Goal: Task Accomplishment & Management: Use online tool/utility

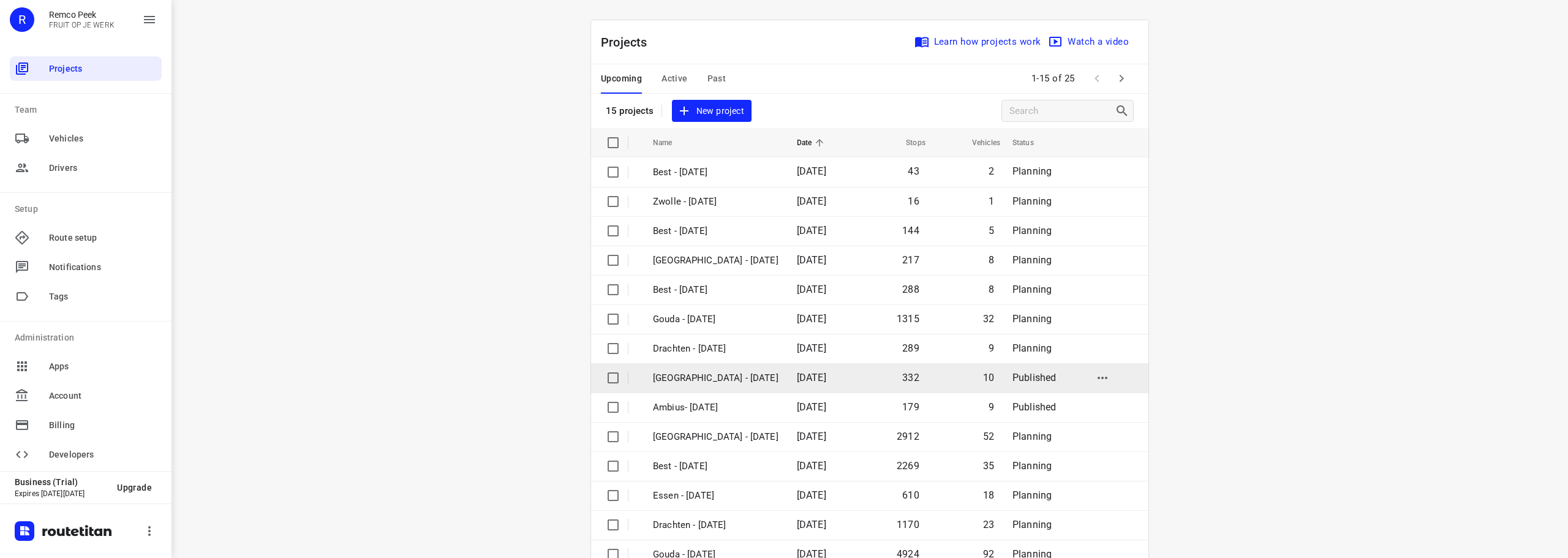
click at [692, 380] on p "[GEOGRAPHIC_DATA] - [DATE]" at bounding box center [715, 379] width 125 height 14
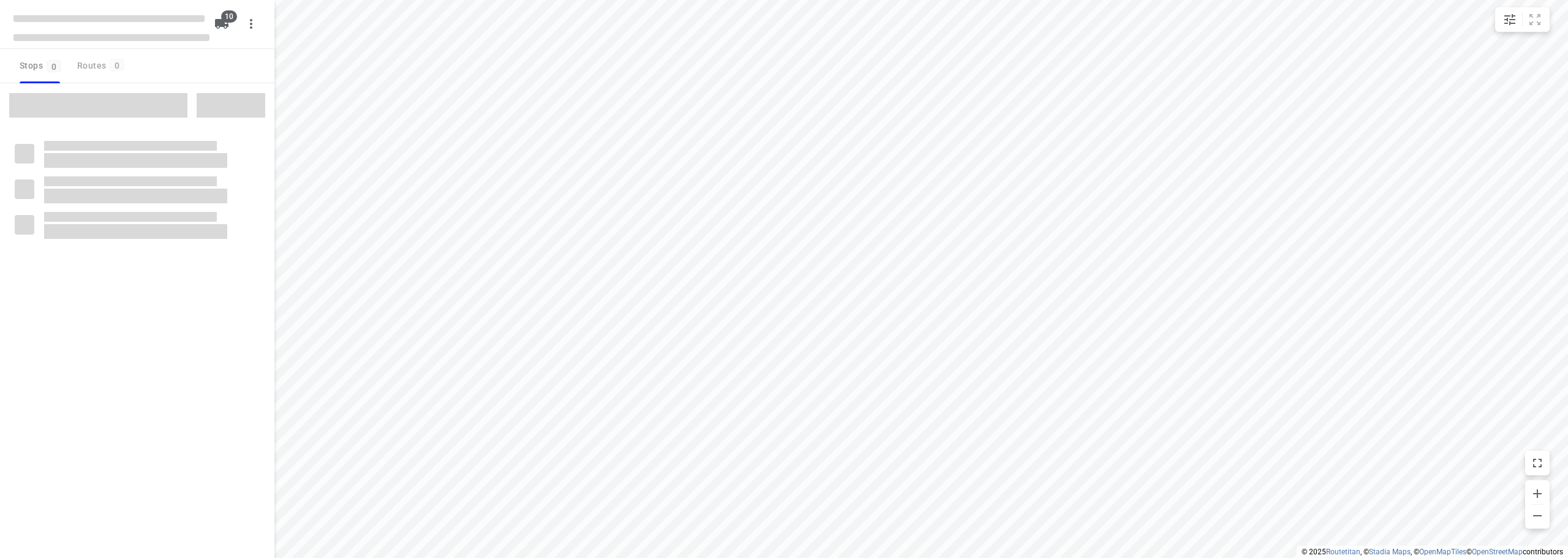
checkbox input "true"
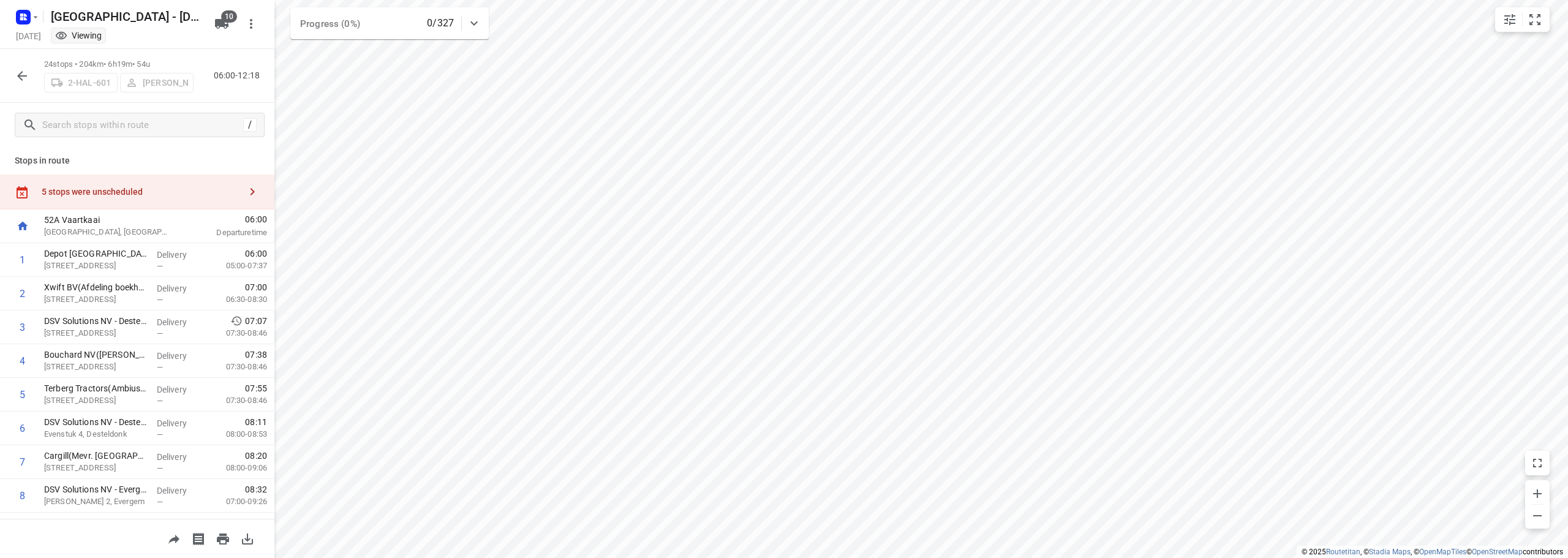
click at [101, 198] on div "5 stops were unscheduled" at bounding box center [137, 193] width 274 height 35
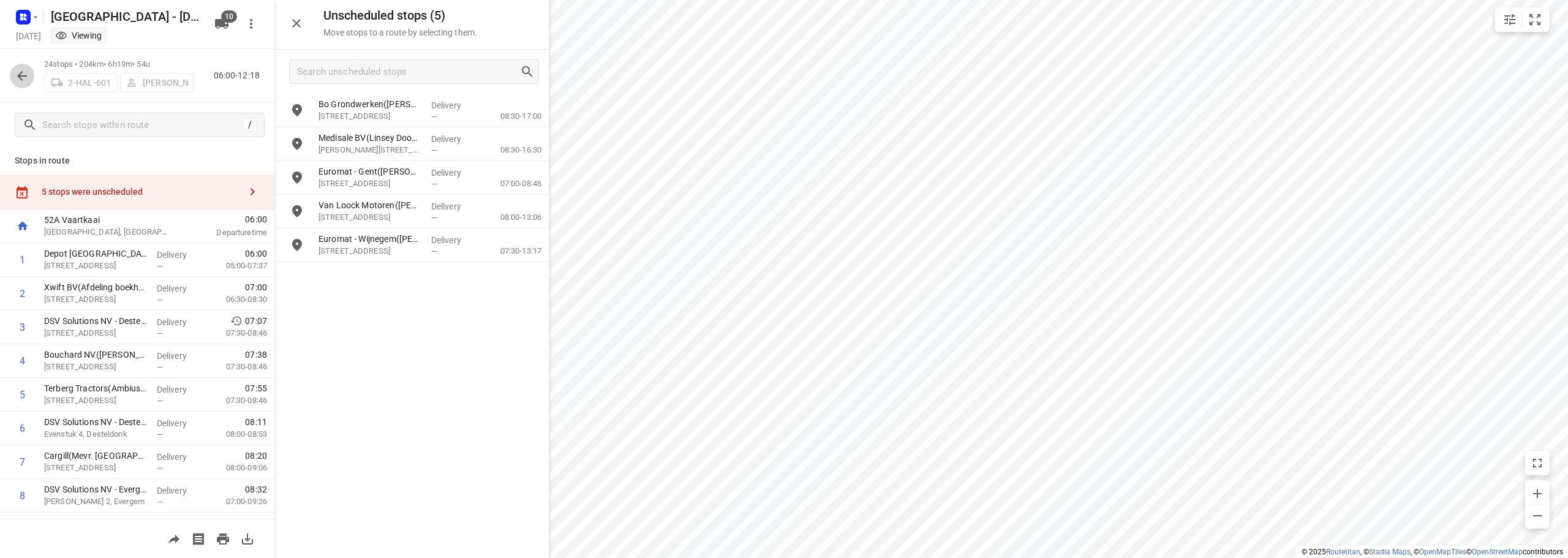
click at [13, 72] on button "button" at bounding box center [22, 76] width 25 height 25
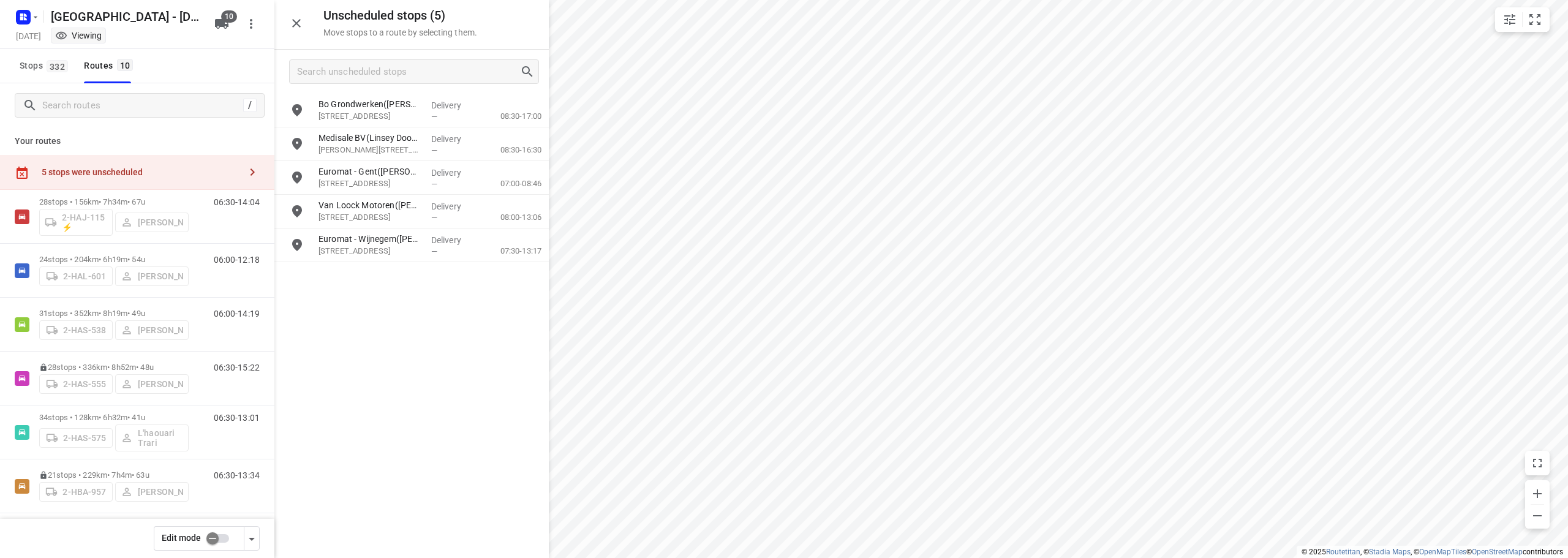
click at [209, 540] on input "checkbox" at bounding box center [212, 538] width 70 height 23
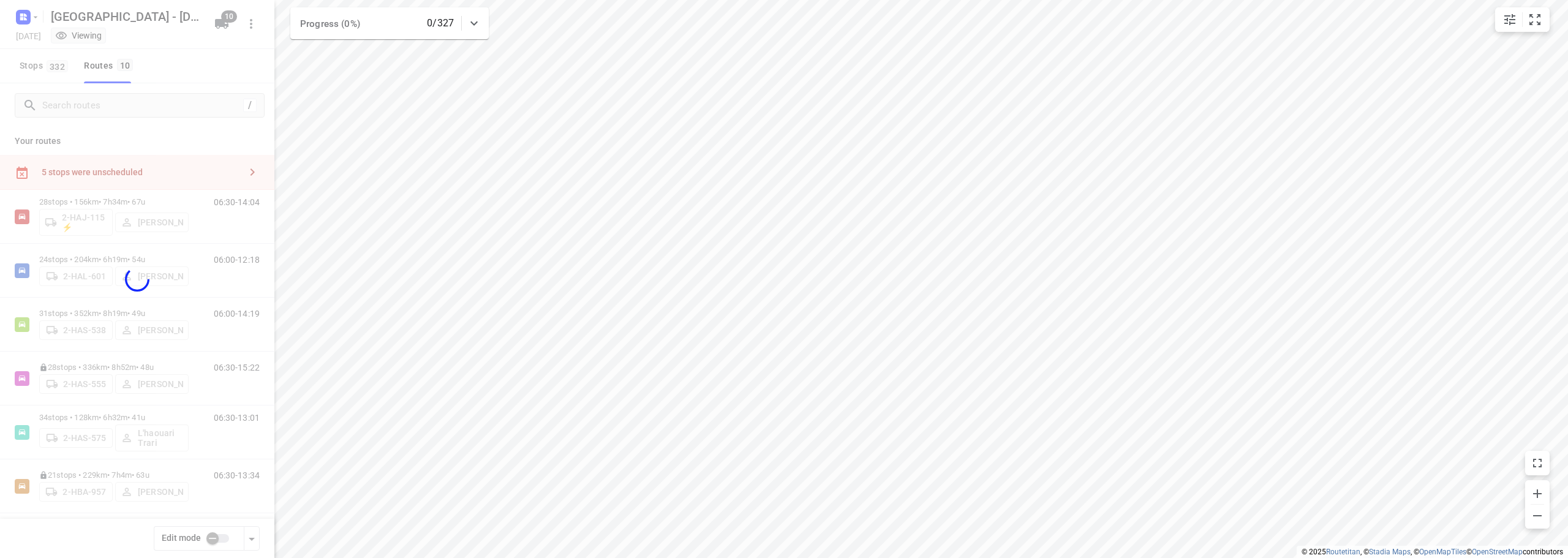
checkbox input "true"
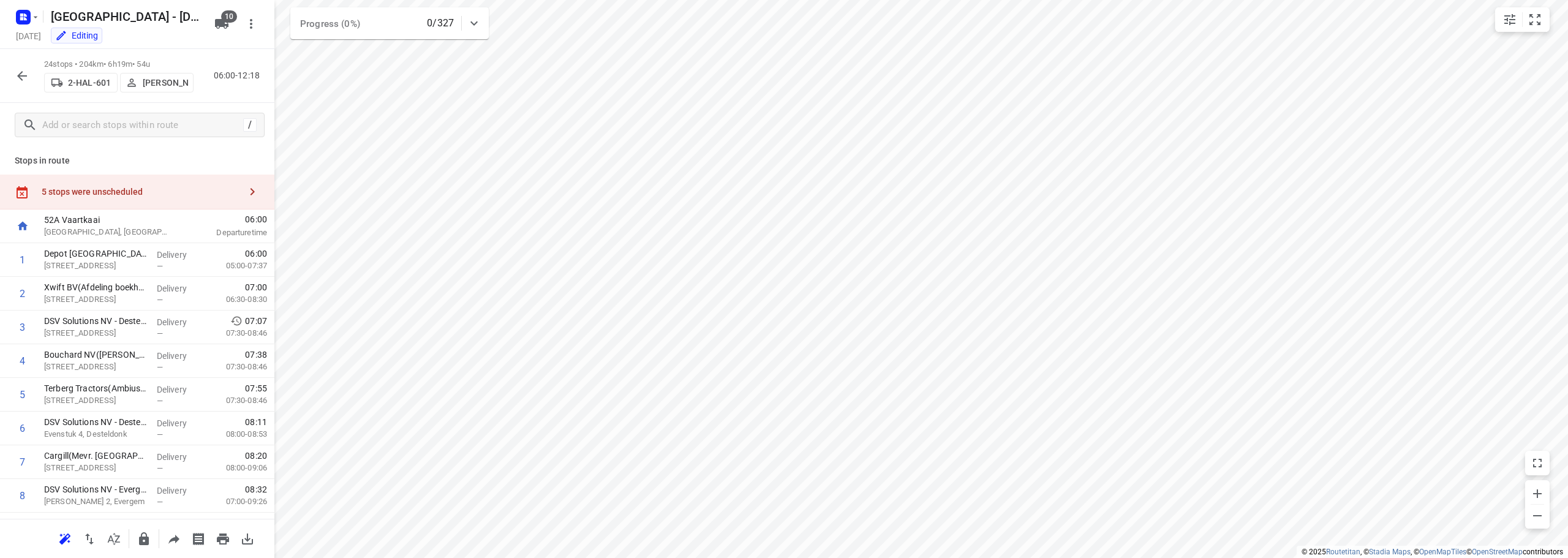
click at [115, 189] on div "5 stops were unscheduled" at bounding box center [140, 191] width 198 height 10
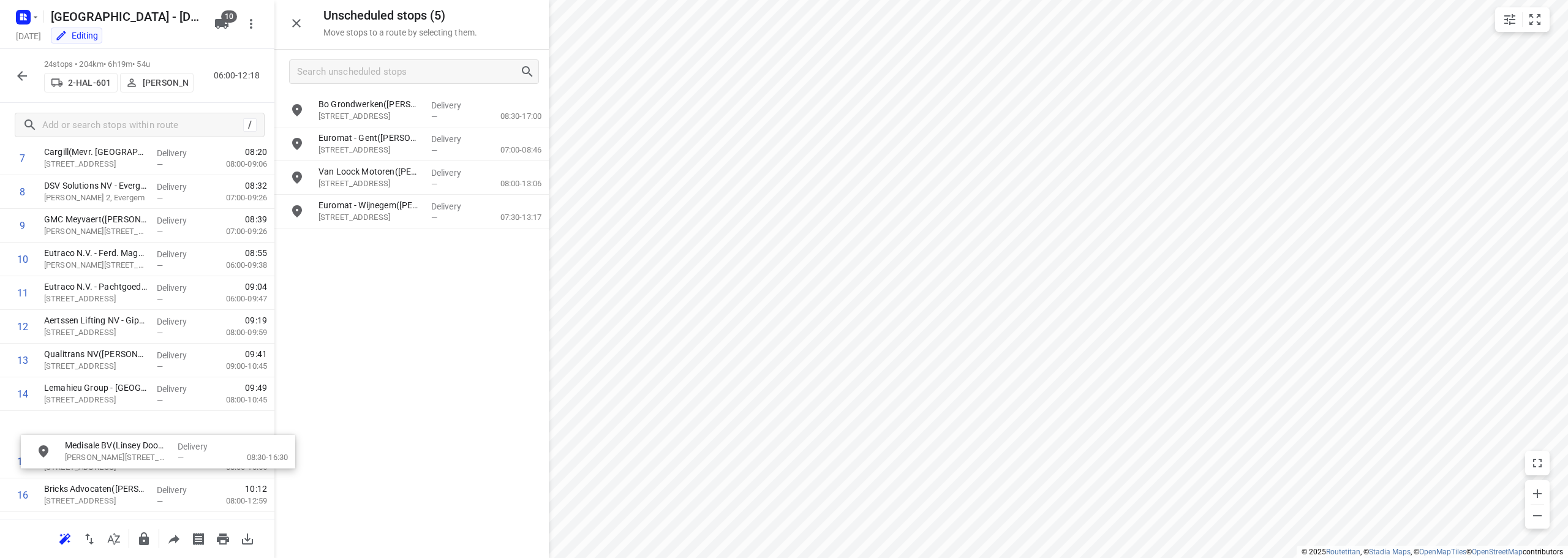
scroll to position [304, 0]
drag, startPoint x: 410, startPoint y: 149, endPoint x: 142, endPoint y: 368, distance: 346.1
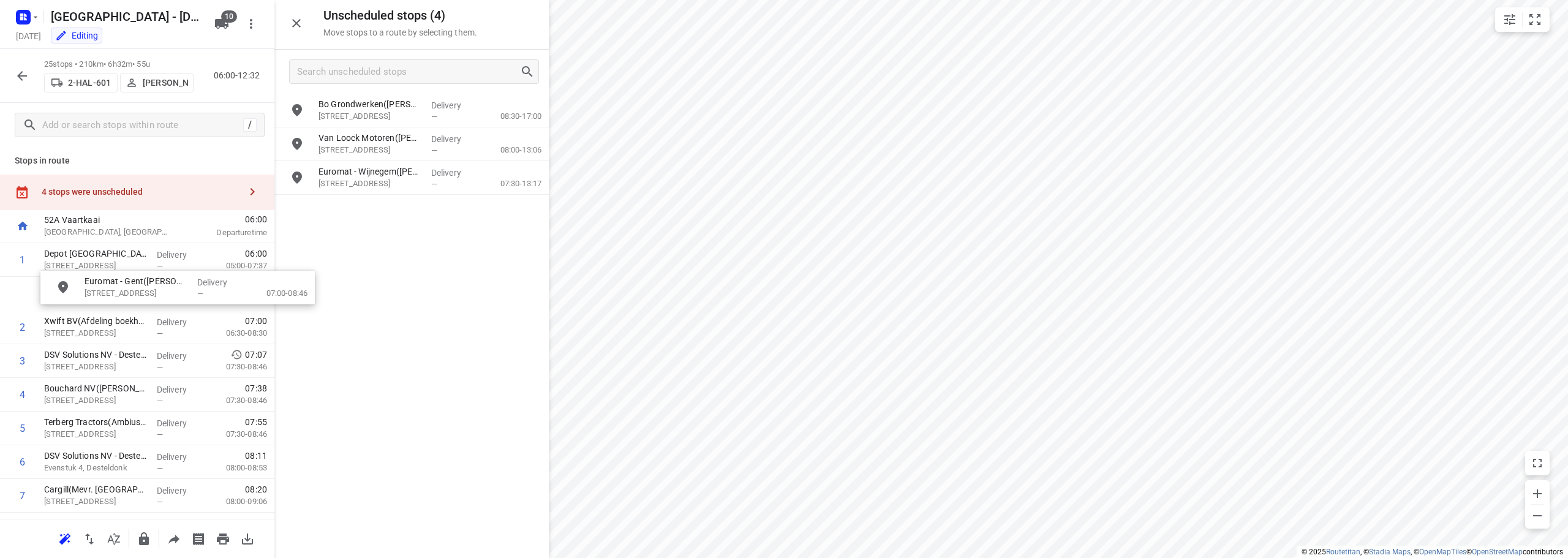
drag, startPoint x: 452, startPoint y: 146, endPoint x: 210, endPoint y: 291, distance: 282.1
click at [23, 72] on icon "button" at bounding box center [22, 76] width 15 height 15
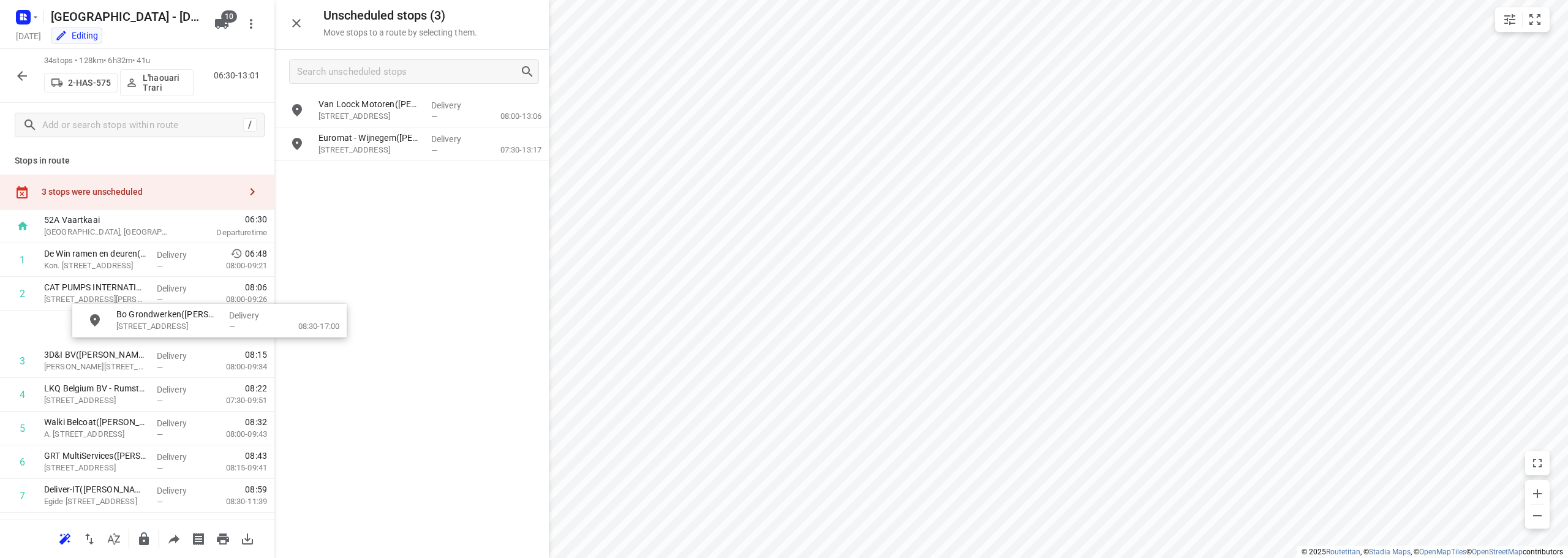
drag, startPoint x: 370, startPoint y: 109, endPoint x: 164, endPoint y: 319, distance: 294.2
click at [16, 73] on icon "button" at bounding box center [22, 76] width 15 height 15
click at [352, 162] on div "[PERSON_NAME] Motoren([PERSON_NAME]) [STREET_ADDRESS], Schoten Delivery — 08:00…" at bounding box center [412, 128] width 274 height 69
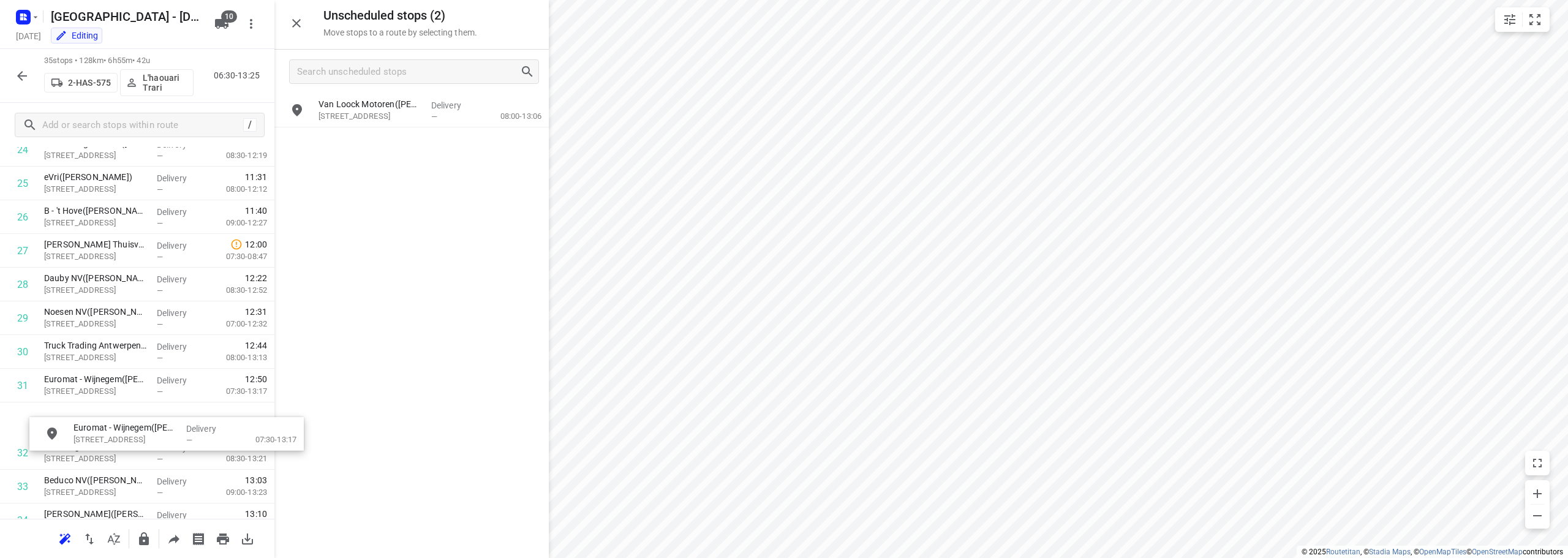
scroll to position [890, 0]
drag, startPoint x: 352, startPoint y: 149, endPoint x: 99, endPoint y: 424, distance: 373.7
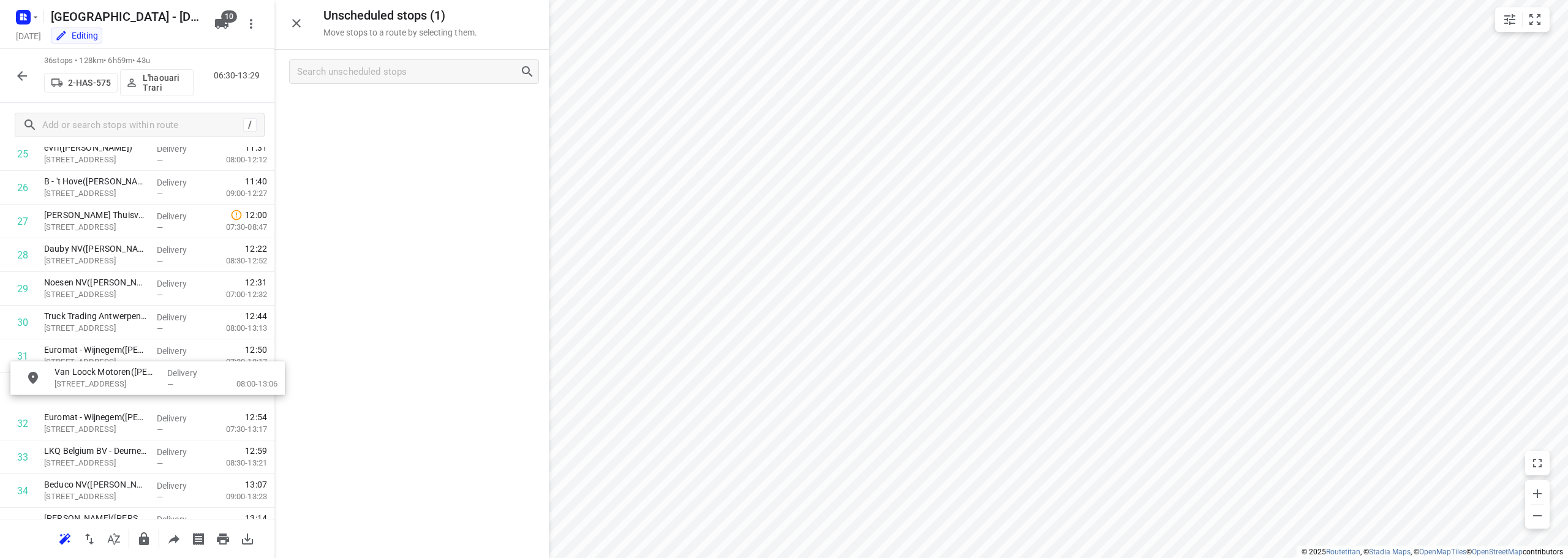
scroll to position [919, 0]
drag, startPoint x: 413, startPoint y: 114, endPoint x: 140, endPoint y: 317, distance: 340.2
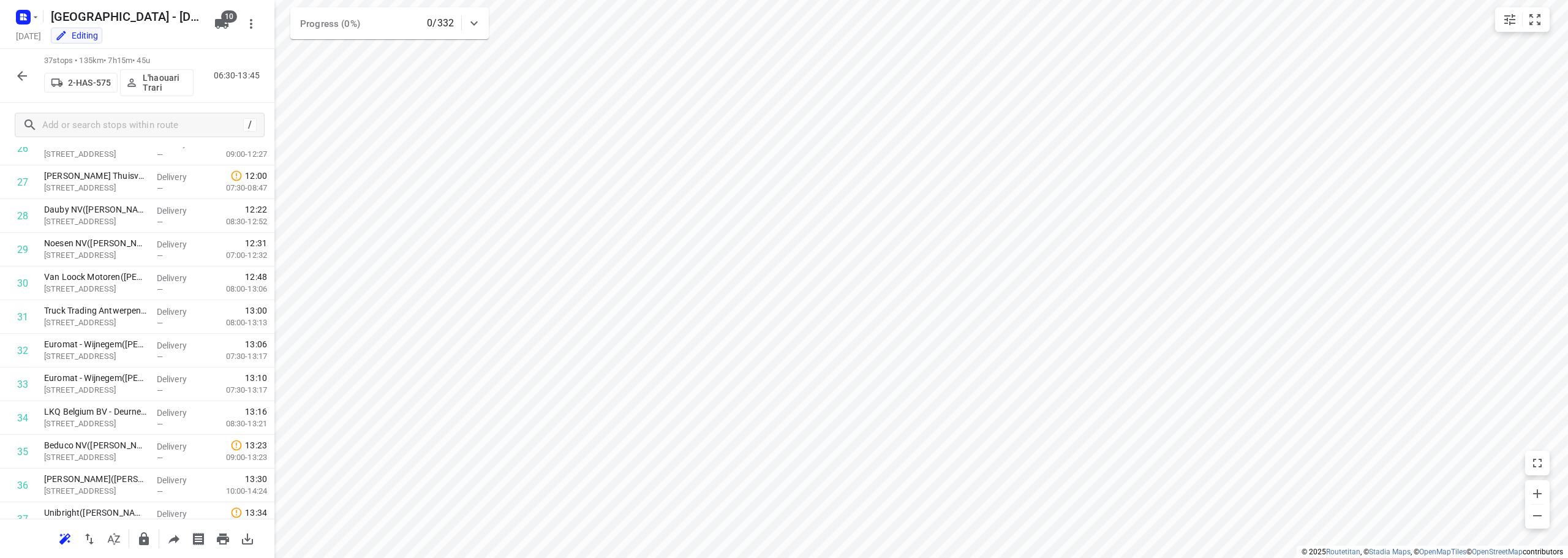
click at [21, 70] on icon "button" at bounding box center [22, 76] width 15 height 15
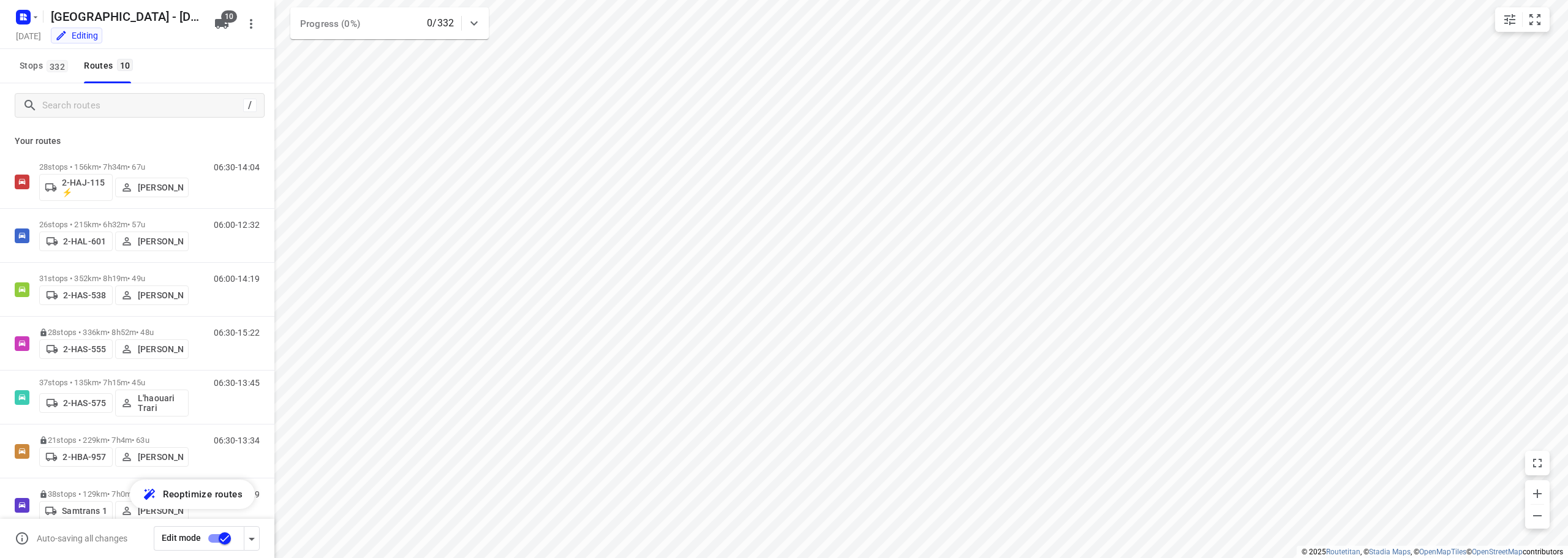
click at [250, 537] on icon "button" at bounding box center [252, 539] width 15 height 15
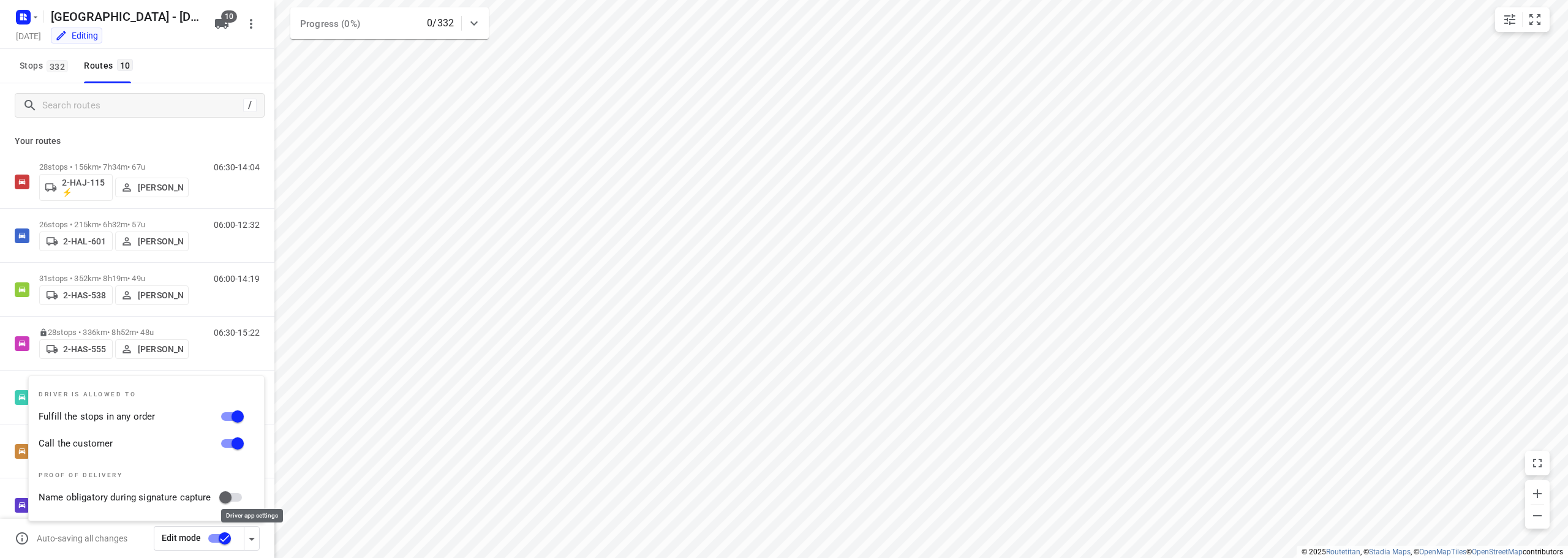
click at [250, 537] on icon "button" at bounding box center [252, 539] width 15 height 15
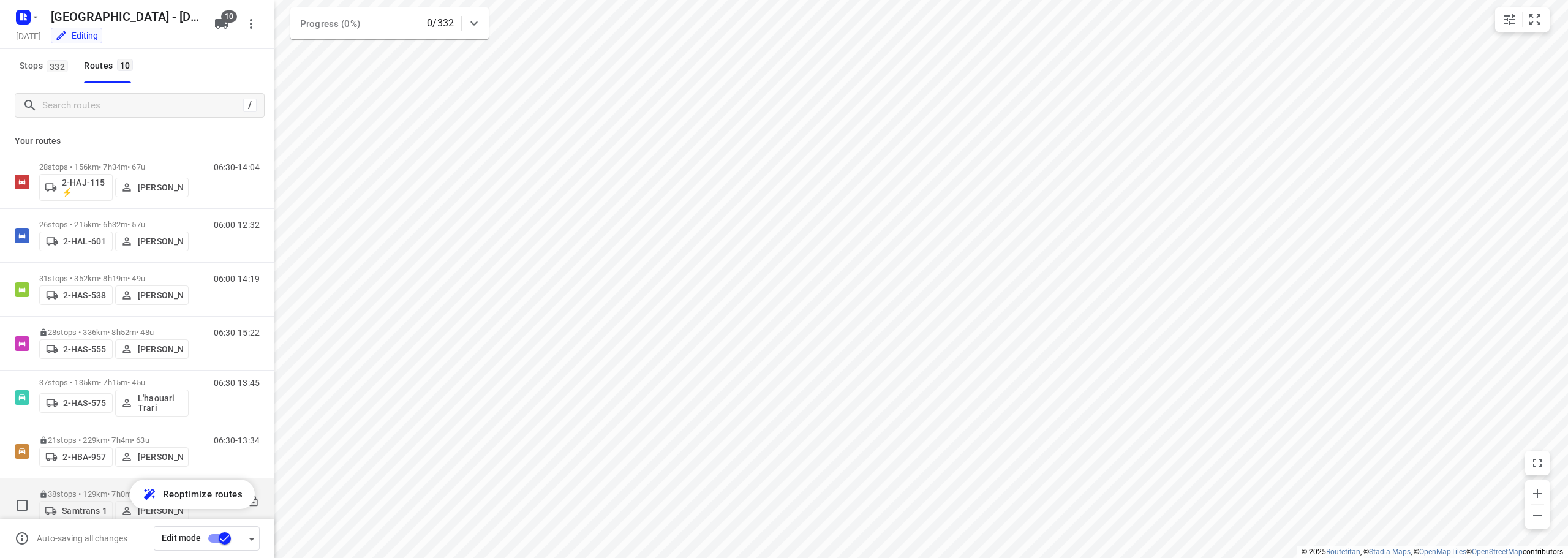
scroll to position [187, 0]
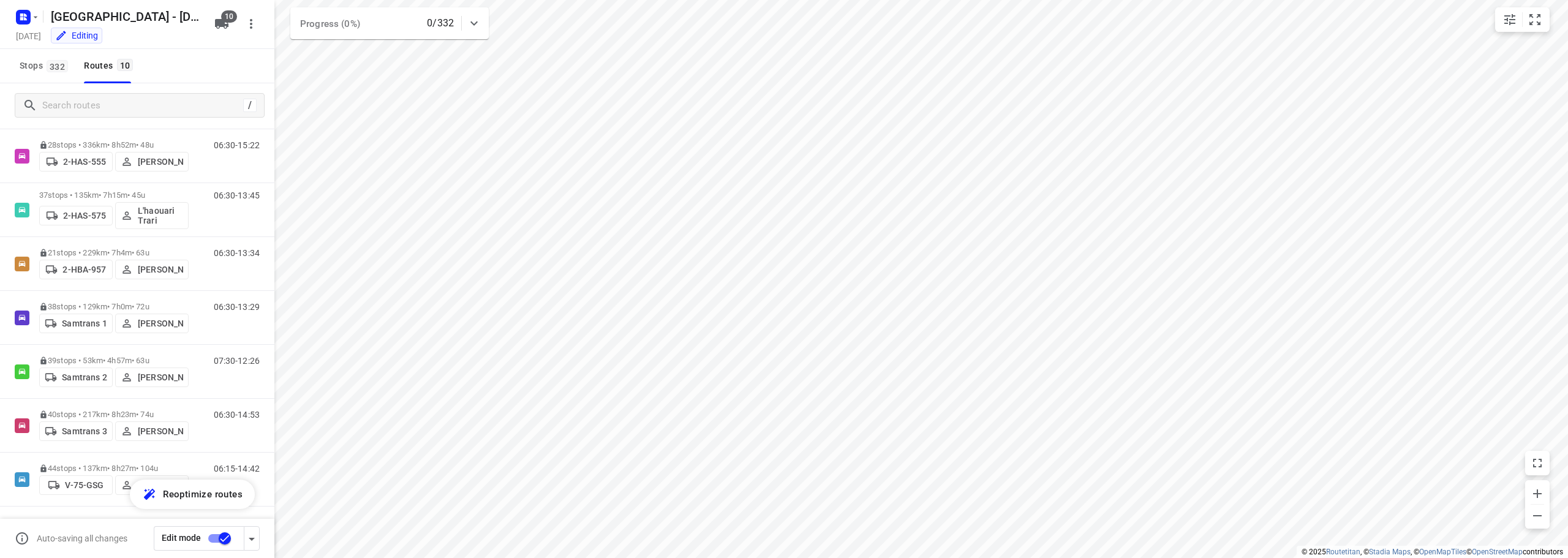
click at [222, 542] on input "checkbox" at bounding box center [224, 538] width 70 height 23
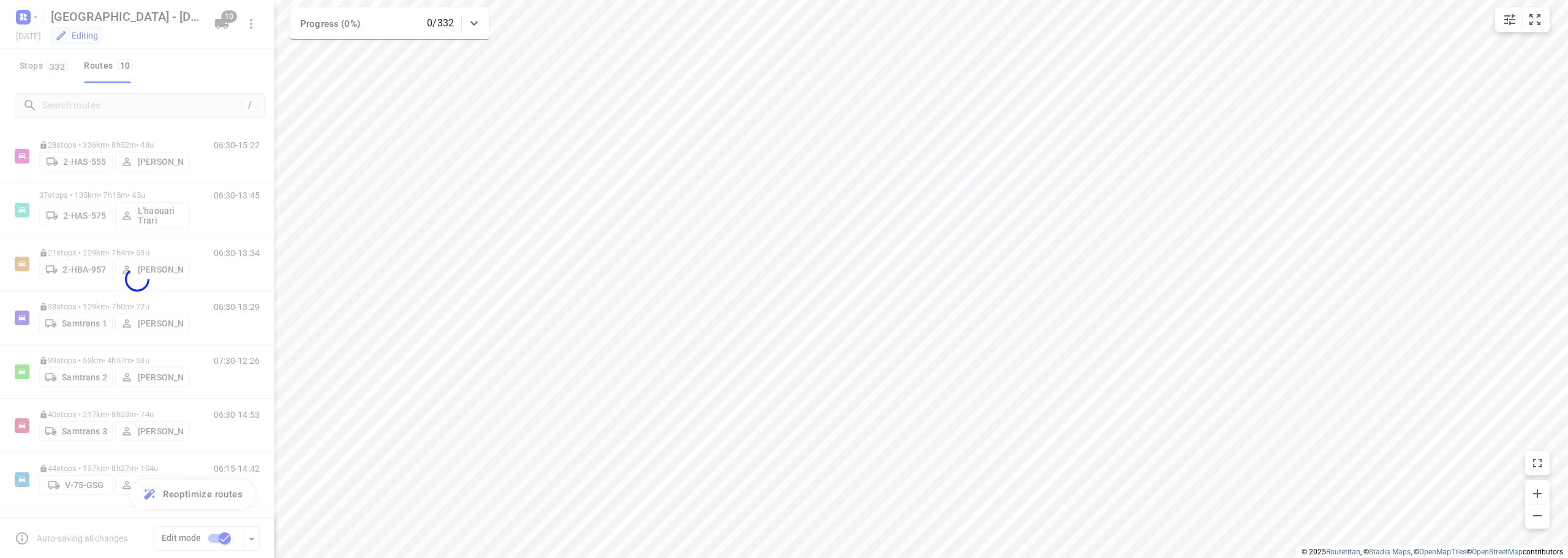
checkbox input "false"
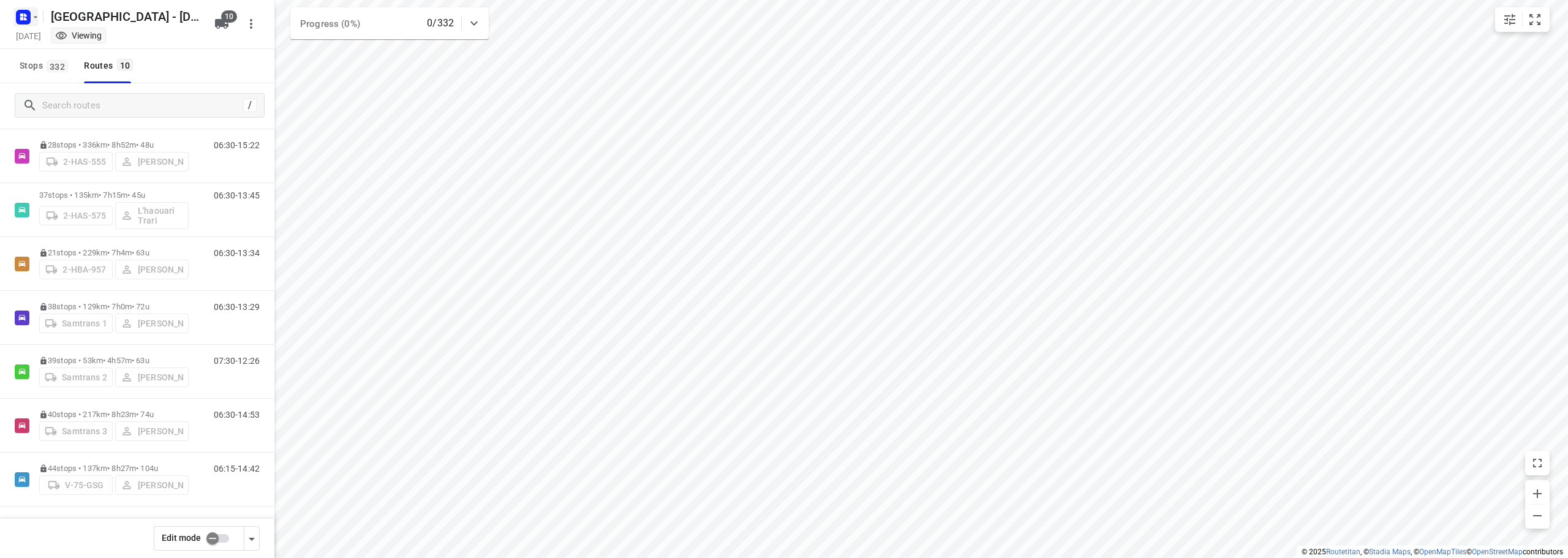
click at [27, 14] on rect "button" at bounding box center [23, 17] width 15 height 15
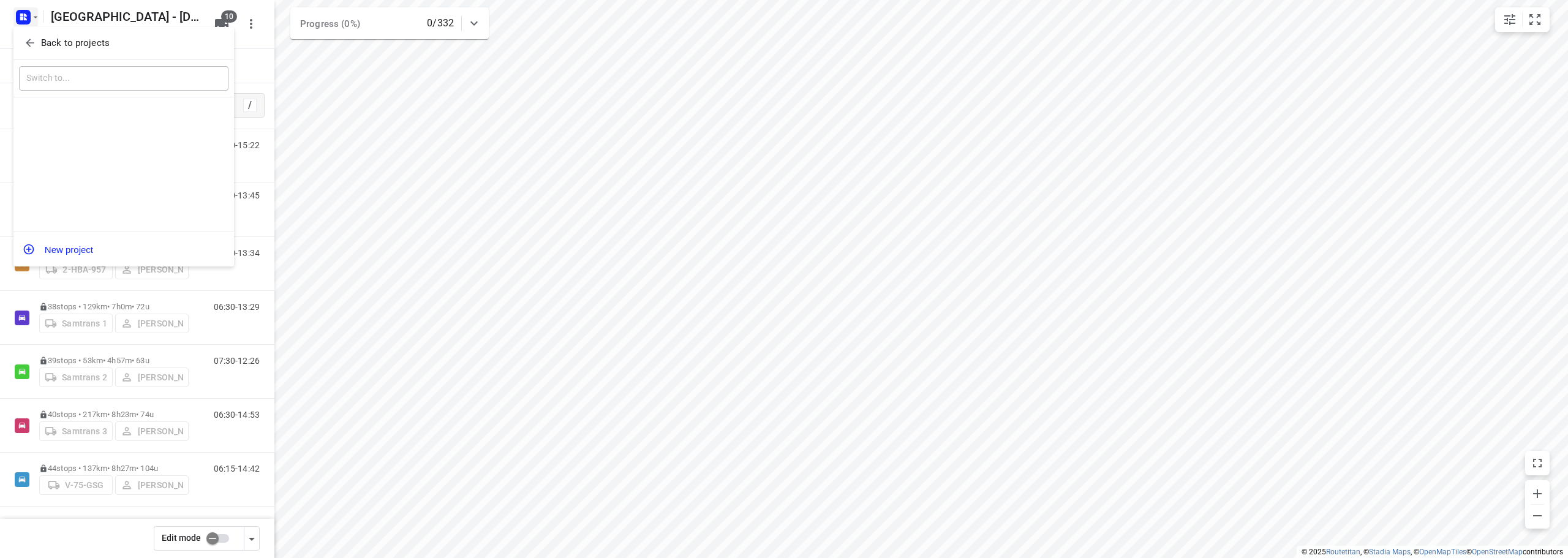
click at [28, 44] on icon "button" at bounding box center [30, 43] width 8 height 8
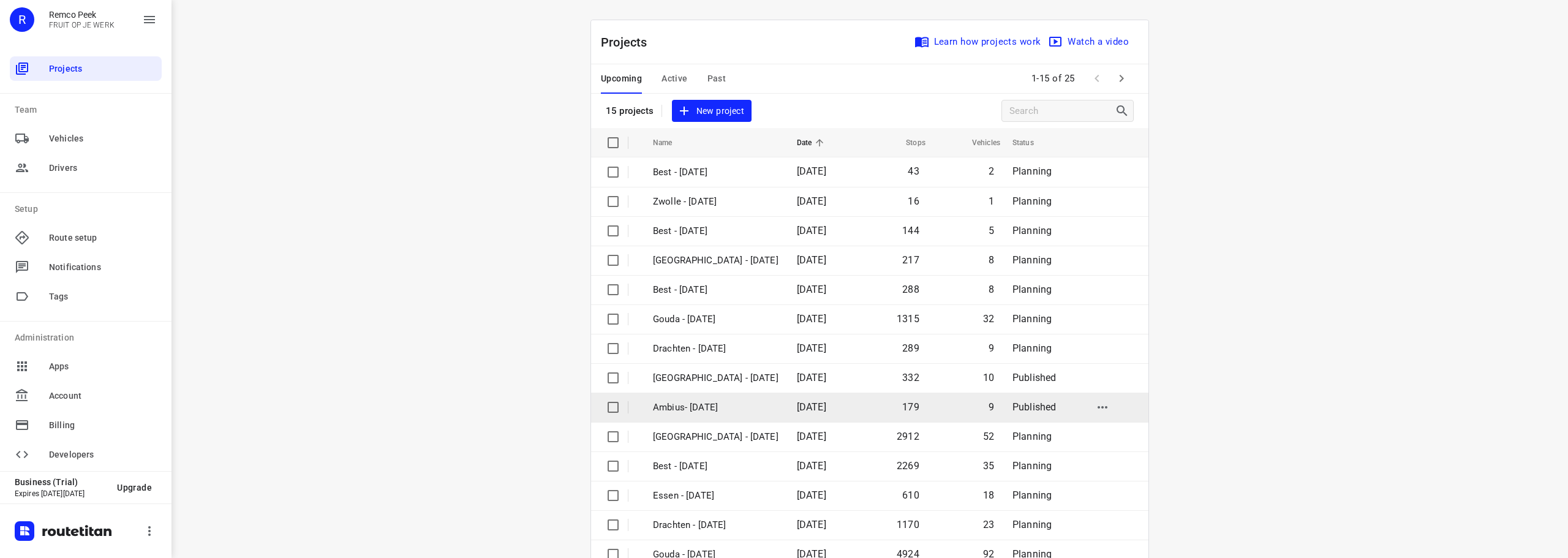
click at [691, 408] on p "Ambius- [DATE]" at bounding box center [715, 408] width 125 height 14
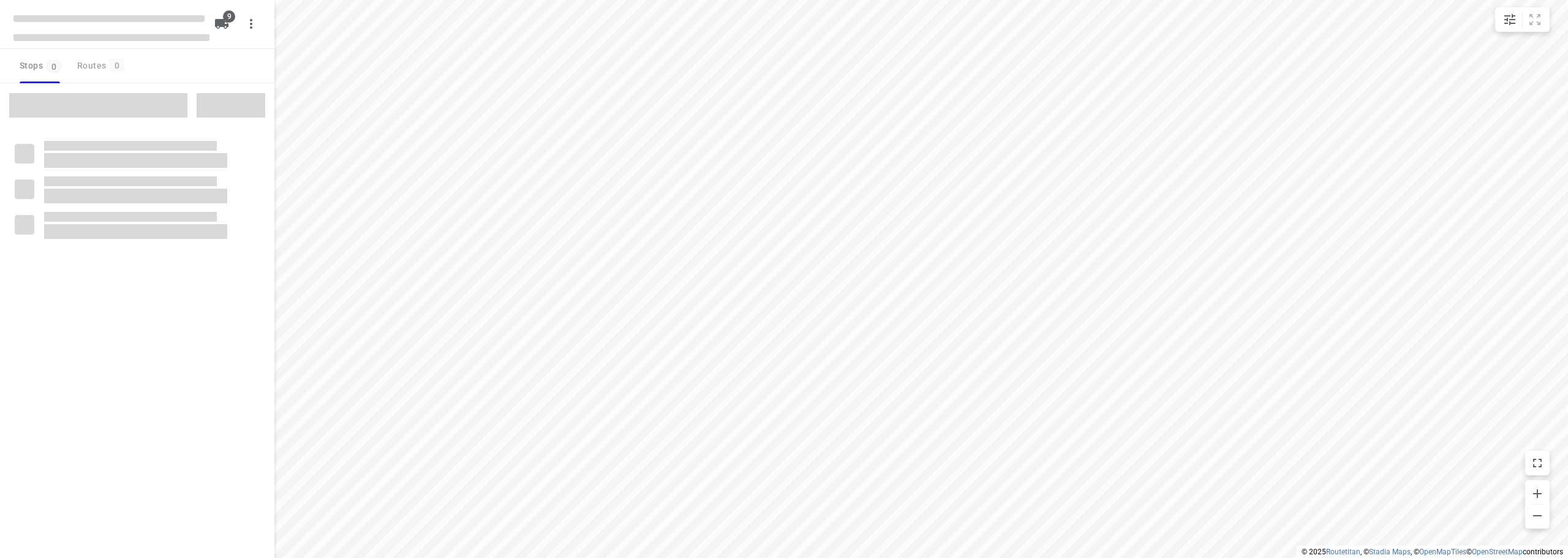
checkbox input "true"
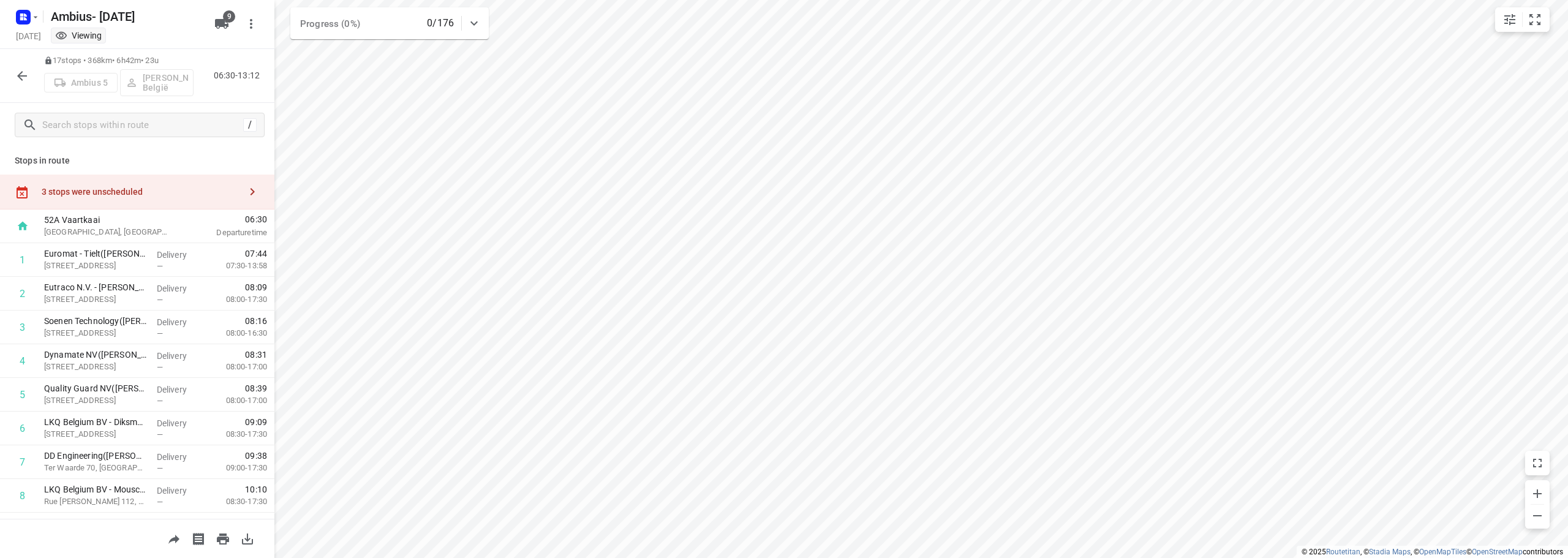
click at [21, 75] on icon "button" at bounding box center [22, 76] width 15 height 15
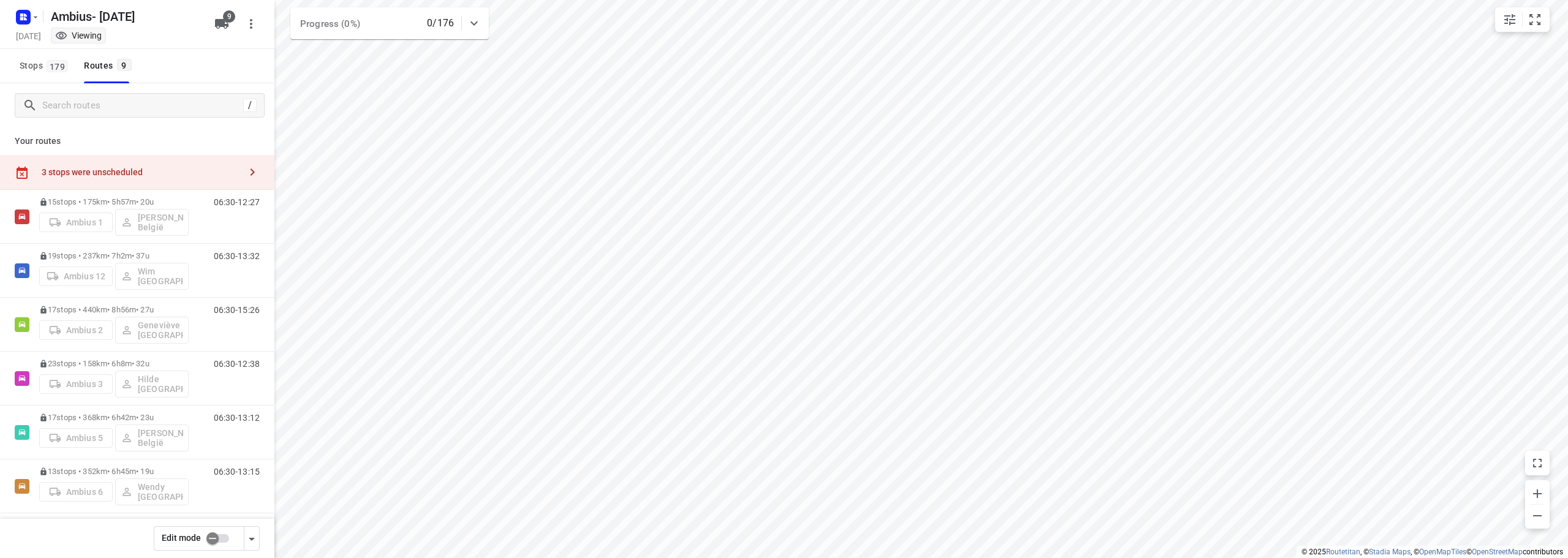
click at [209, 540] on input "checkbox" at bounding box center [212, 538] width 70 height 23
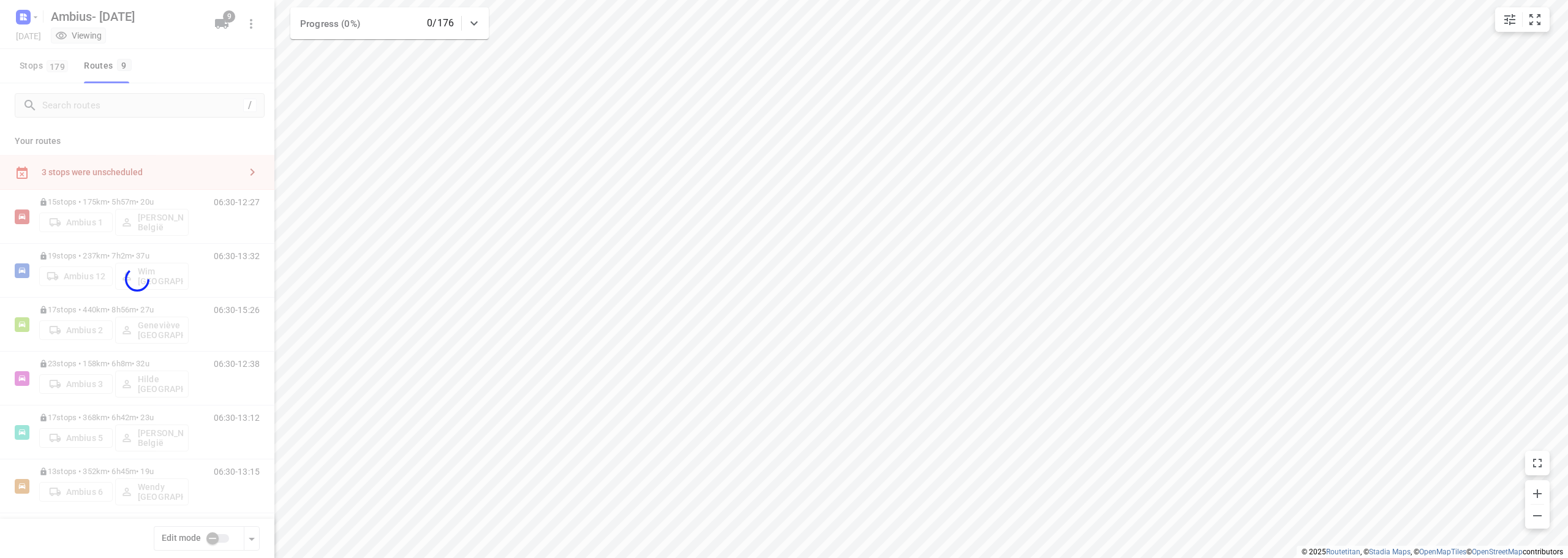
checkbox input "true"
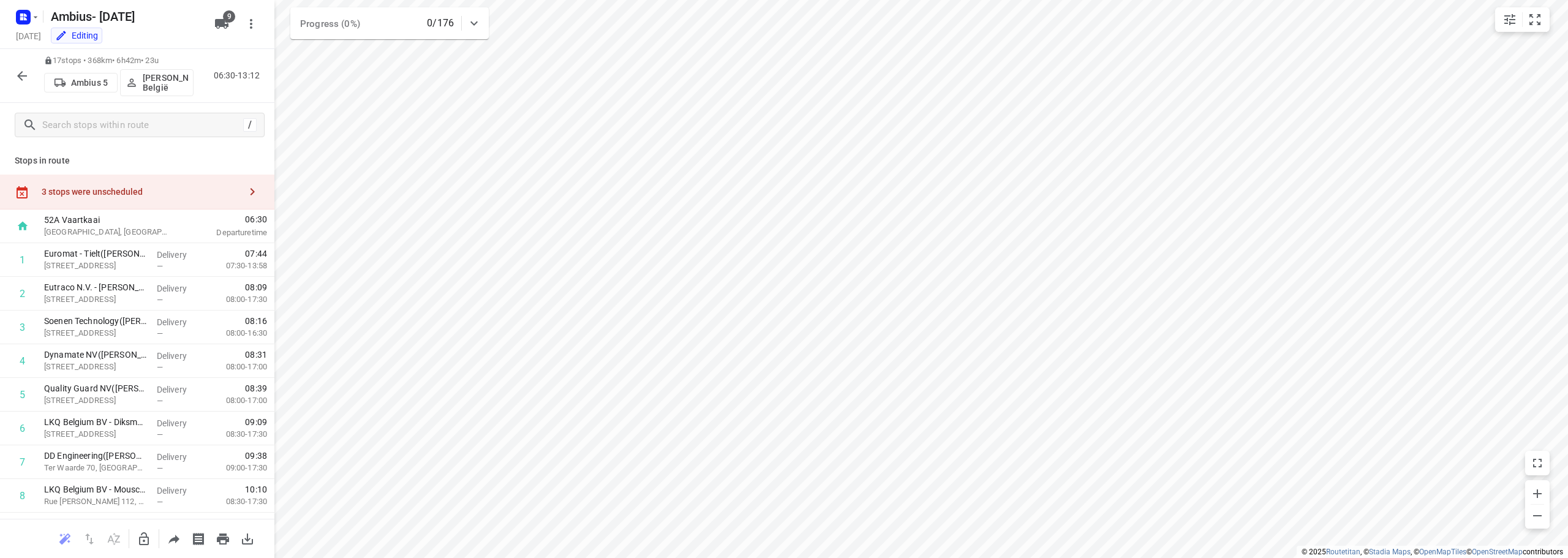
click at [183, 179] on div "3 stops were unscheduled" at bounding box center [137, 193] width 274 height 35
drag, startPoint x: 371, startPoint y: 141, endPoint x: 396, endPoint y: 192, distance: 56.8
click at [140, 531] on button "button" at bounding box center [144, 539] width 25 height 25
drag, startPoint x: 363, startPoint y: 142, endPoint x: 138, endPoint y: 290, distance: 269.3
drag, startPoint x: 299, startPoint y: 133, endPoint x: 395, endPoint y: 321, distance: 211.1
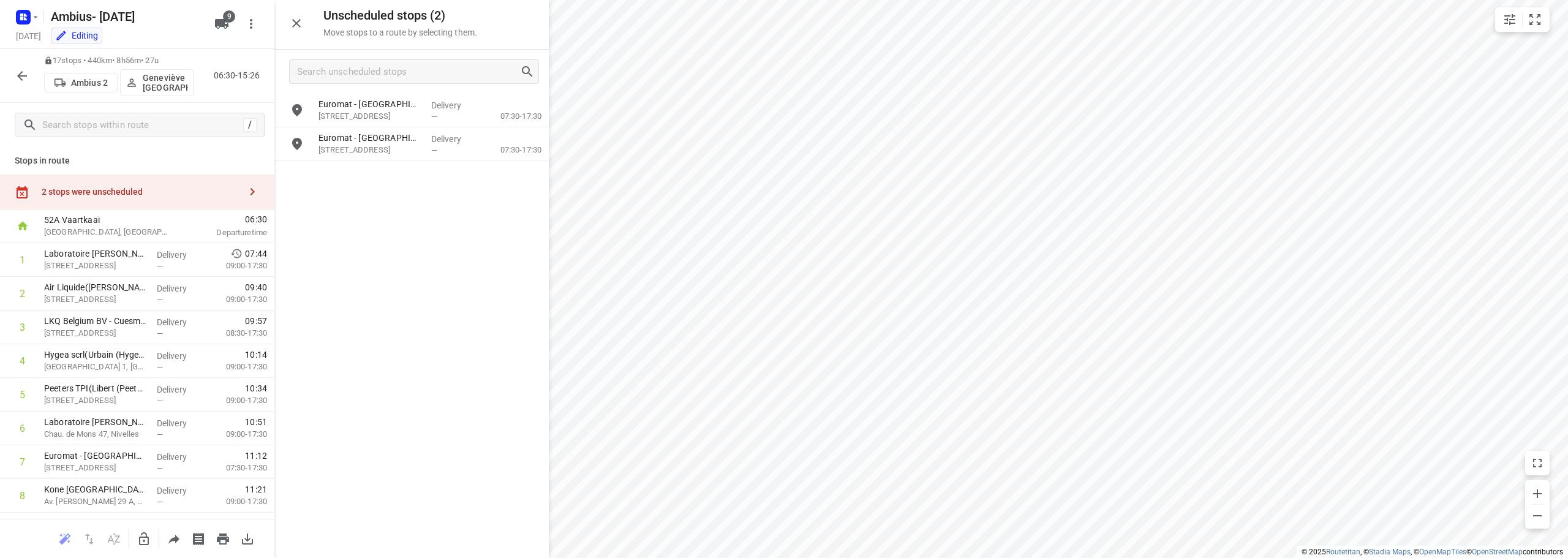
drag, startPoint x: 142, startPoint y: 540, endPoint x: 302, endPoint y: 272, distance: 312.1
click at [143, 540] on icon "button" at bounding box center [144, 539] width 15 height 15
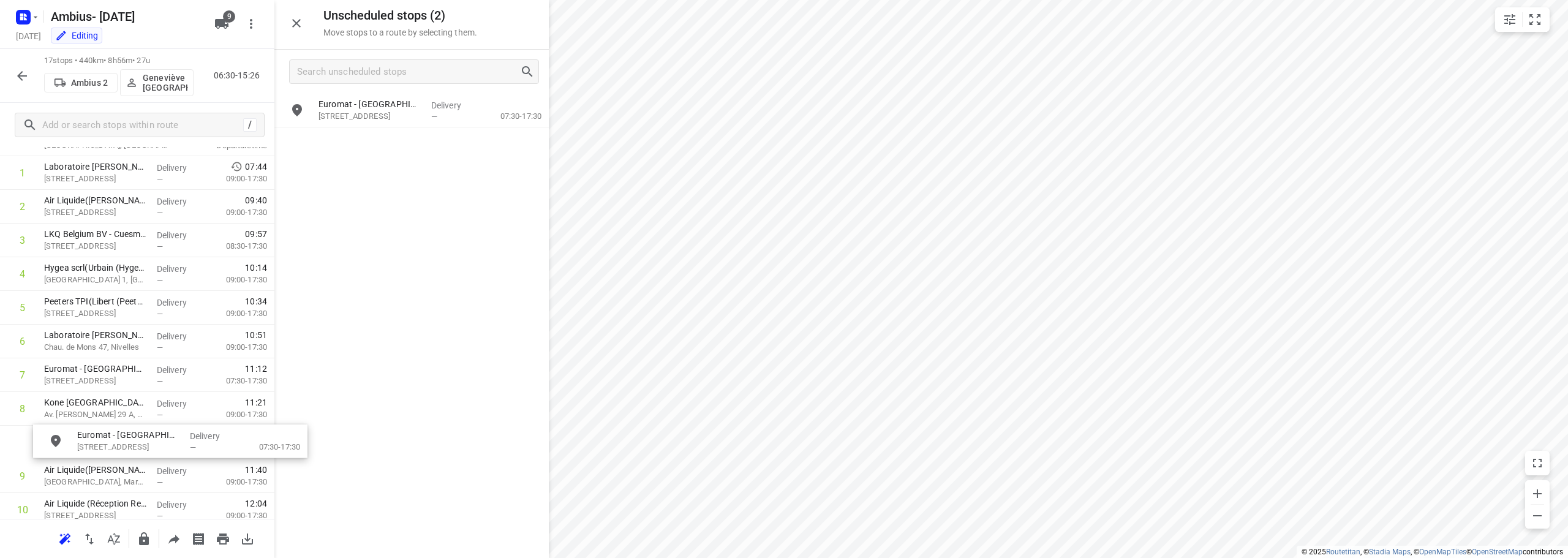
scroll to position [92, 0]
drag, startPoint x: 384, startPoint y: 117, endPoint x: 122, endPoint y: 409, distance: 392.3
click at [14, 69] on button "button" at bounding box center [22, 76] width 25 height 25
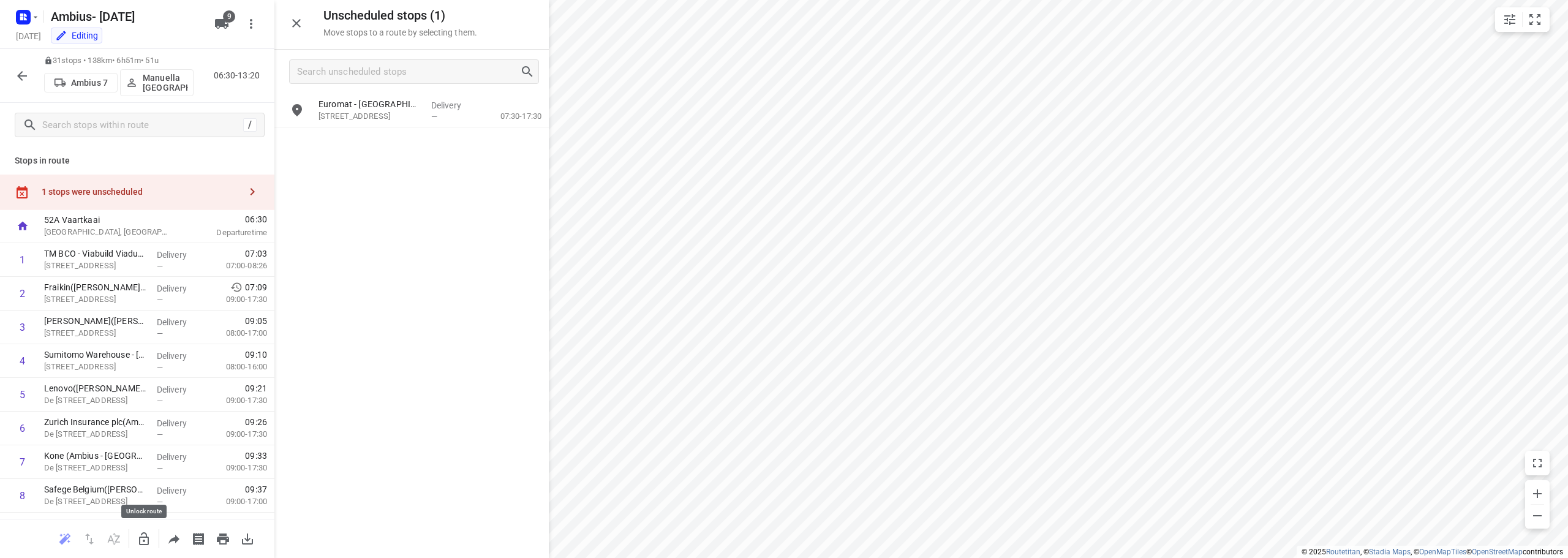
click at [143, 535] on icon "button" at bounding box center [144, 539] width 15 height 15
drag, startPoint x: 350, startPoint y: 111, endPoint x: 176, endPoint y: 364, distance: 307.1
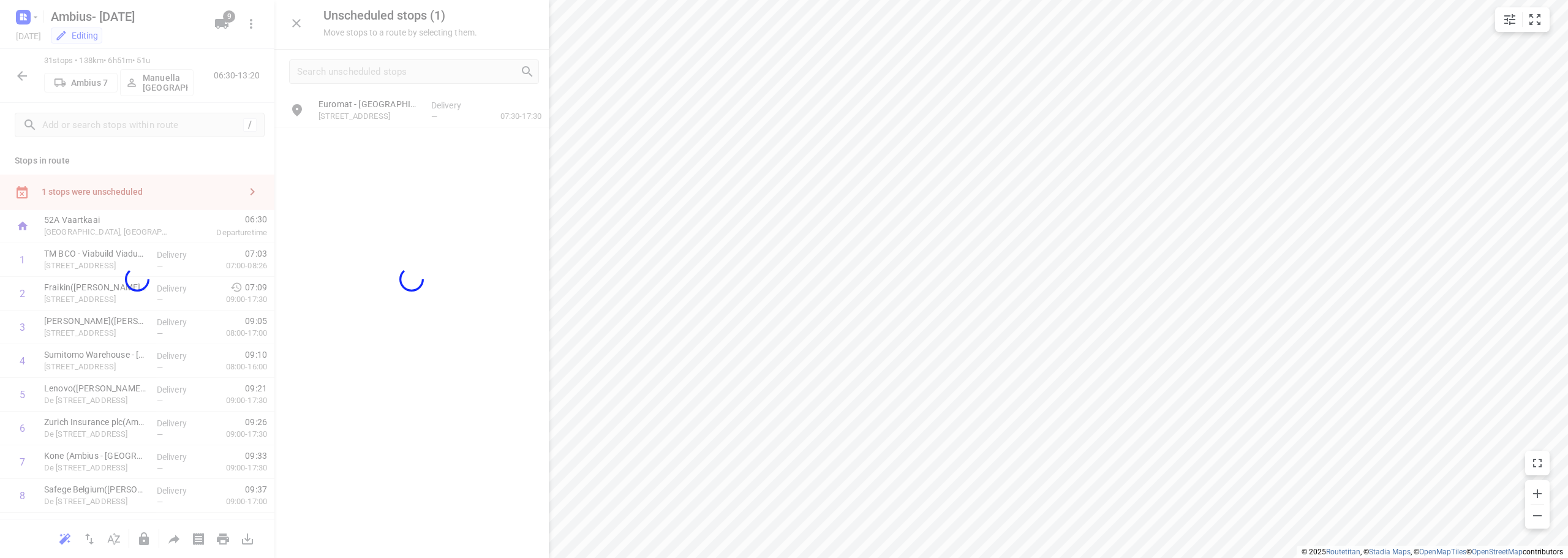
click at [176, 364] on div "Unscheduled stops ( 1 ) Move stops to a route by selecting them. Euromat - [GEO…" at bounding box center [137, 279] width 274 height 558
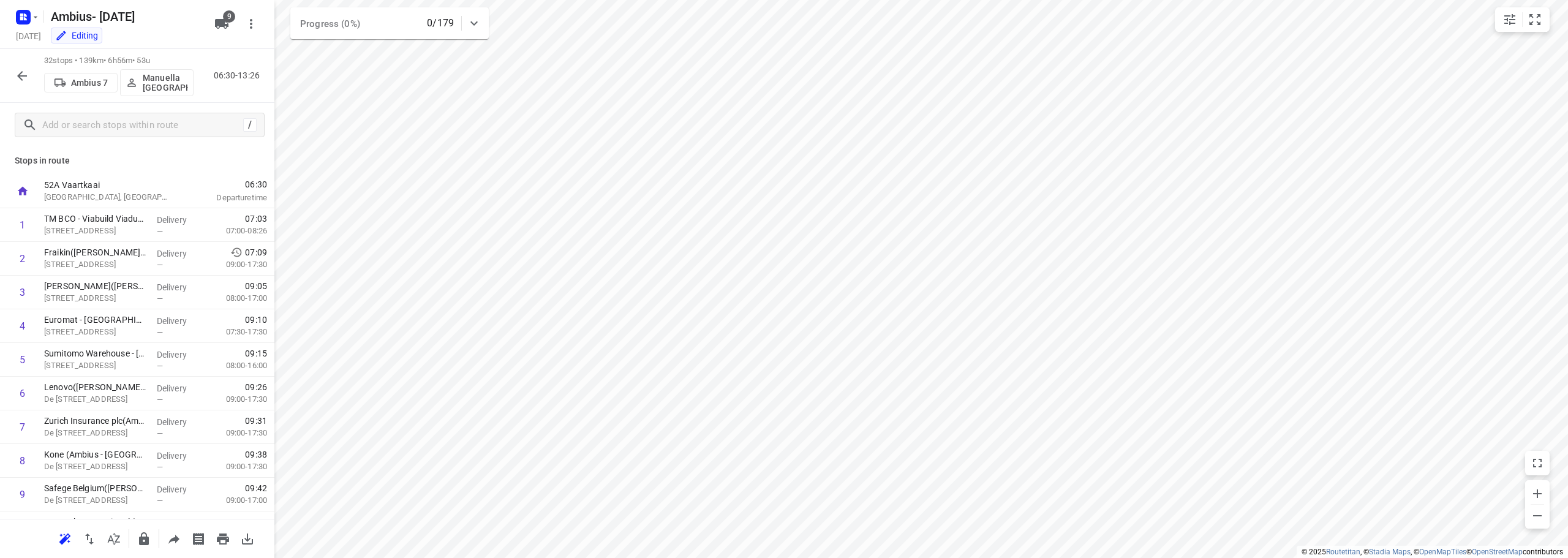
click at [20, 75] on icon "button" at bounding box center [21, 75] width 10 height 10
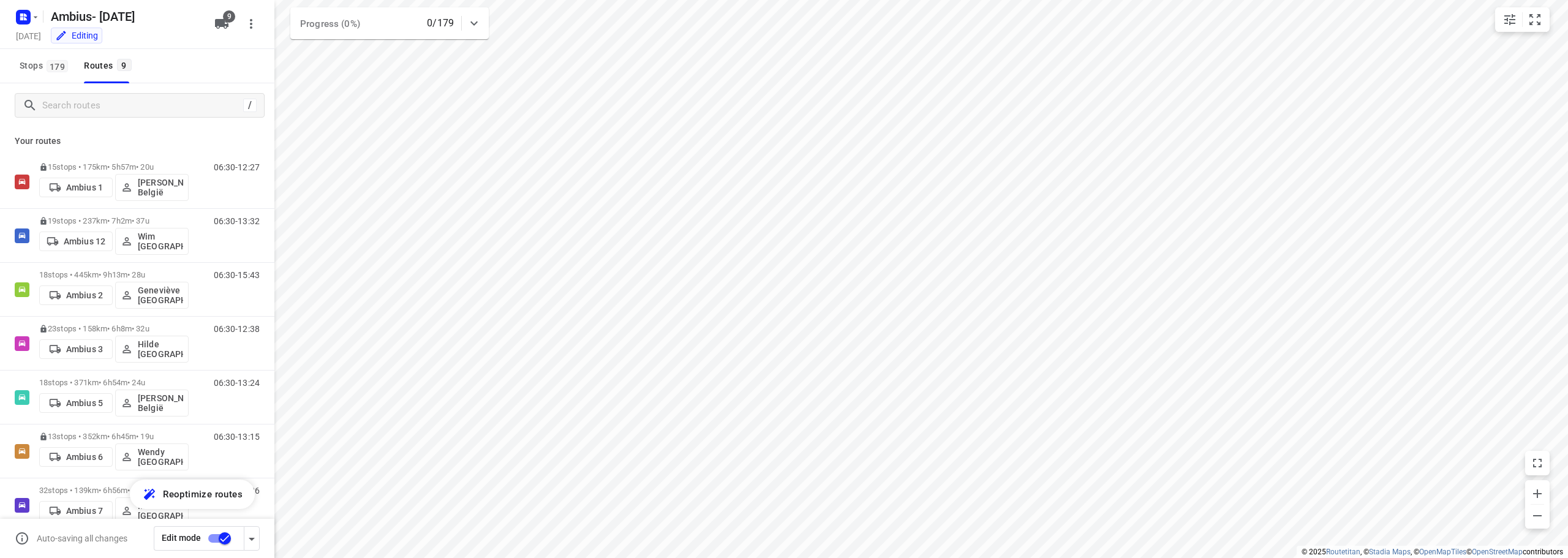
click at [222, 535] on input "checkbox" at bounding box center [224, 538] width 70 height 23
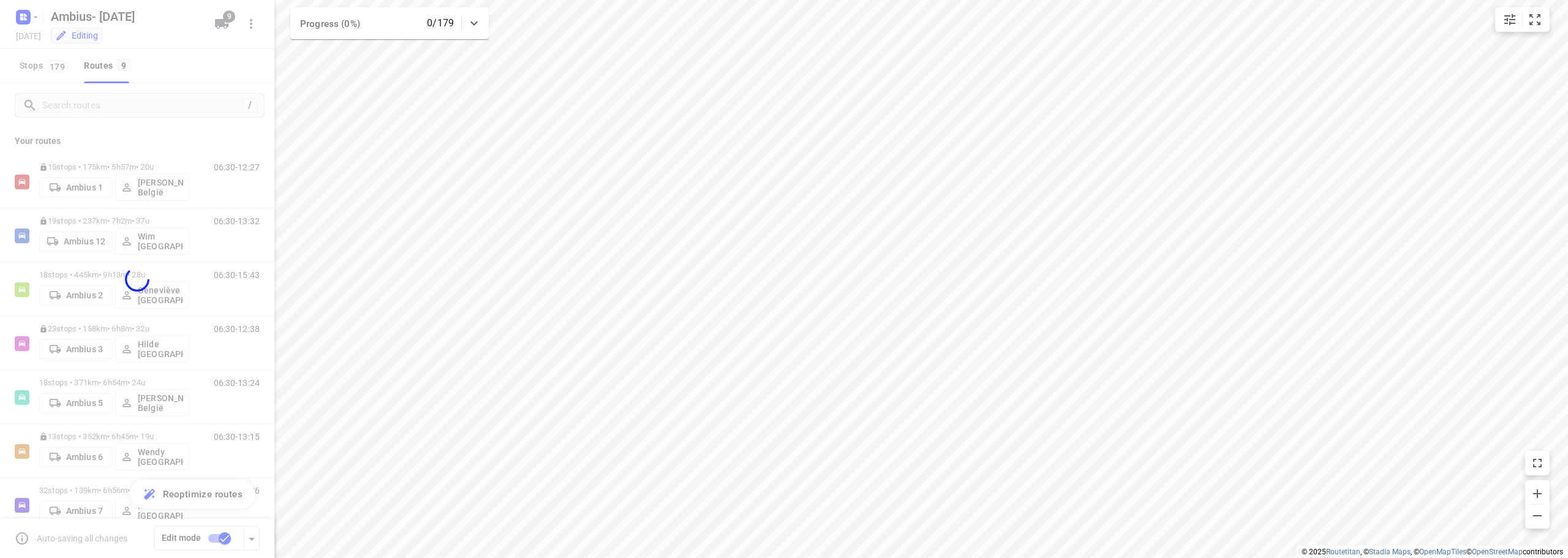
checkbox input "false"
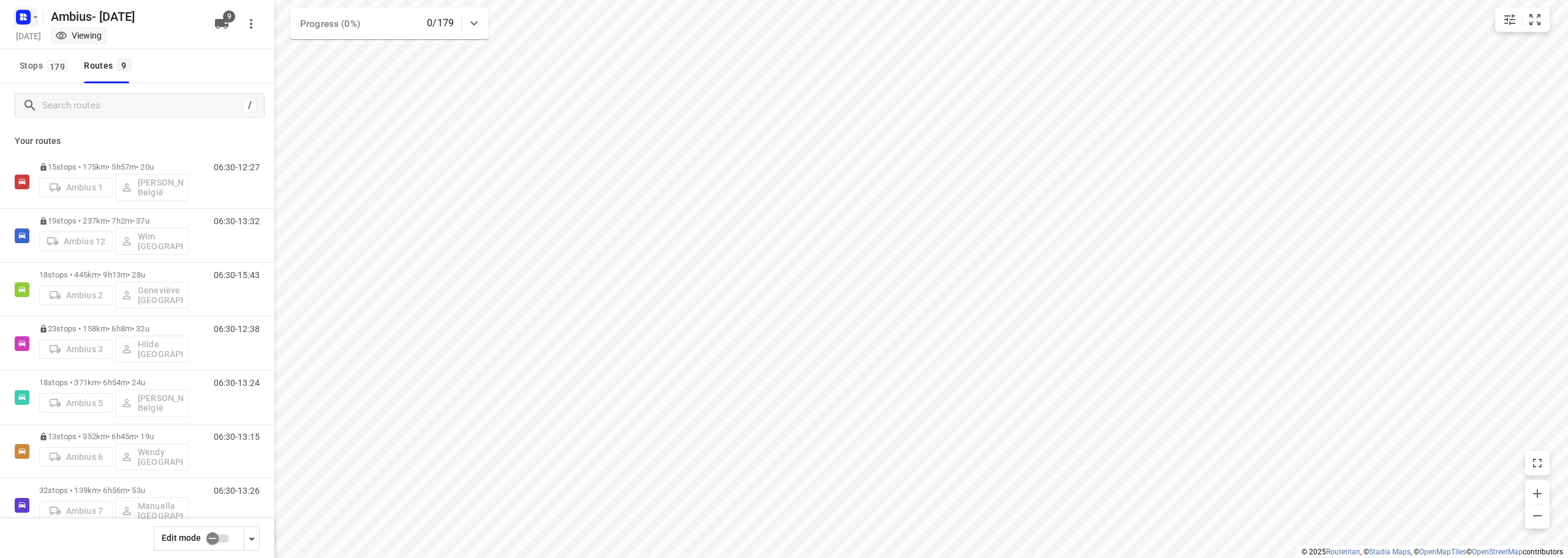
click at [32, 16] on icon "button" at bounding box center [35, 17] width 10 height 10
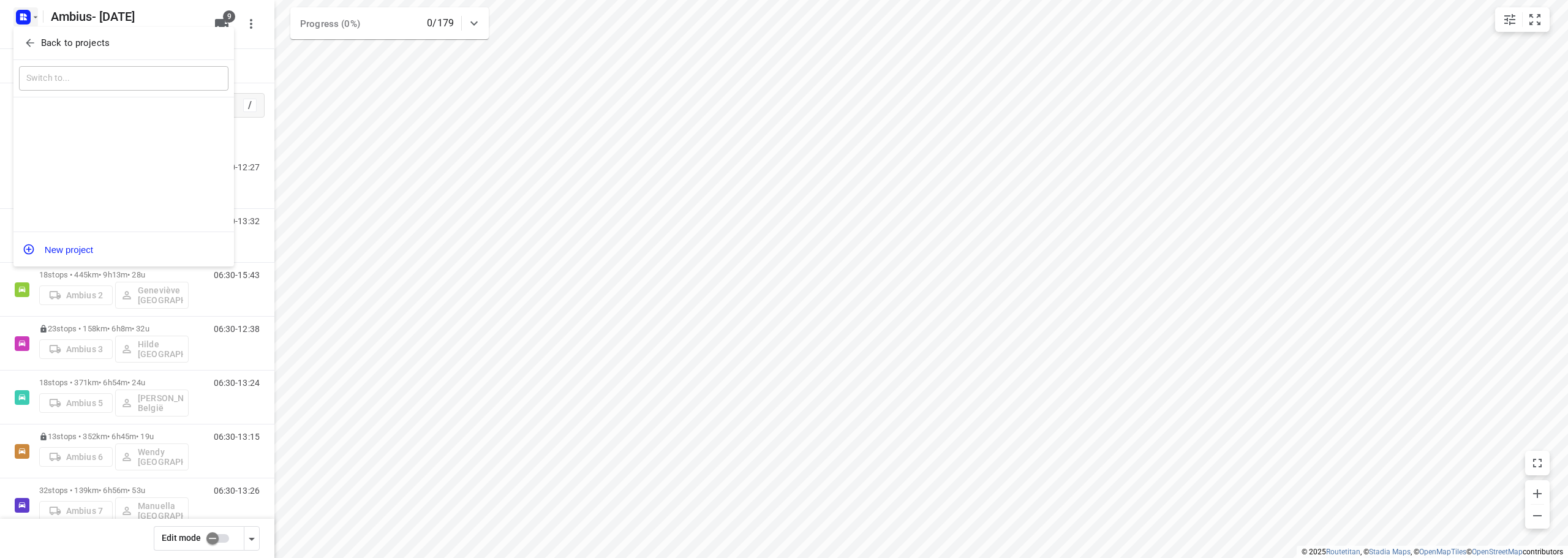
click at [31, 36] on button "Back to projects" at bounding box center [124, 43] width 209 height 20
